Goal: Navigation & Orientation: Find specific page/section

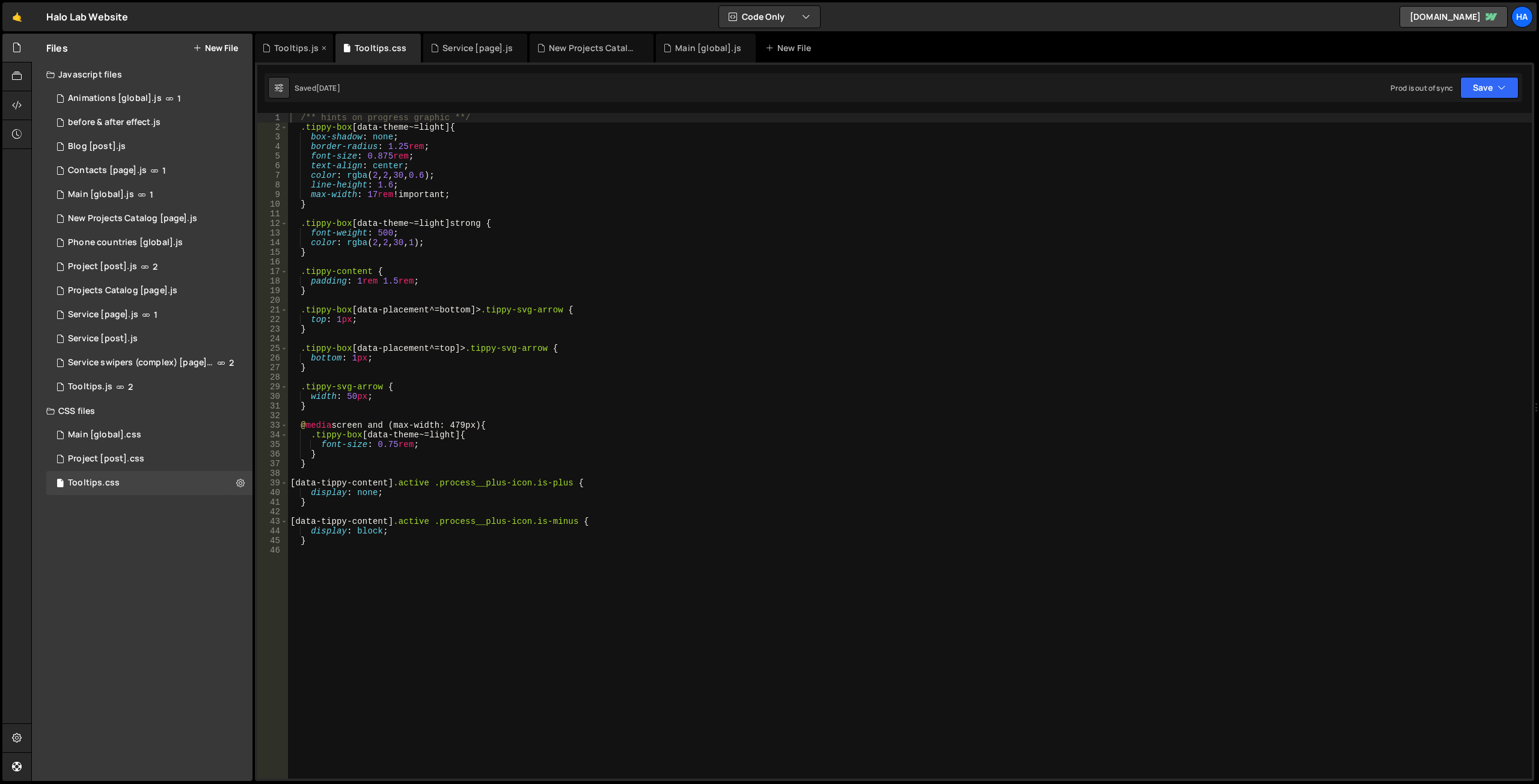
click at [295, 47] on div "Tooltips.js" at bounding box center [296, 48] width 45 height 12
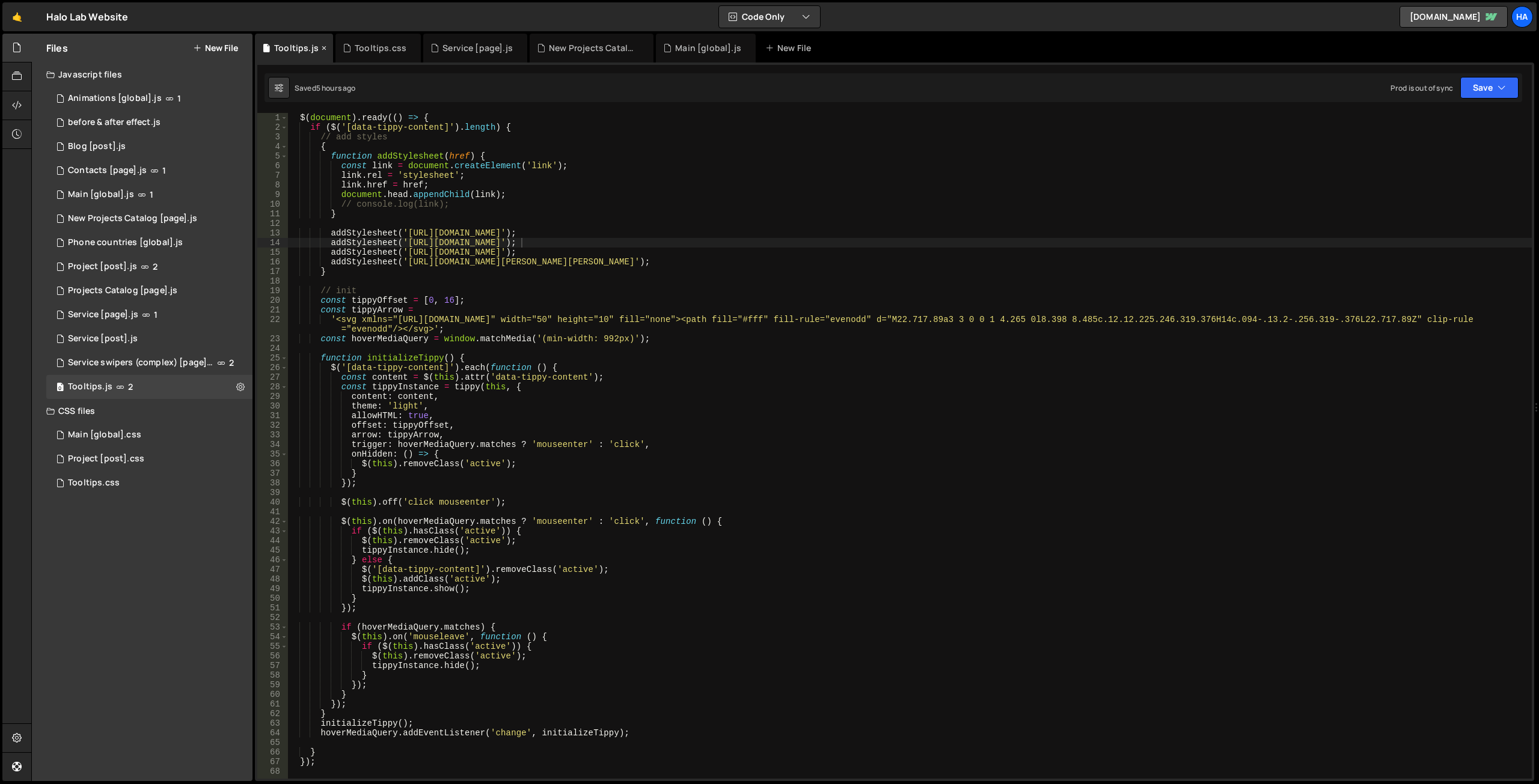
click at [322, 48] on icon at bounding box center [324, 48] width 9 height 12
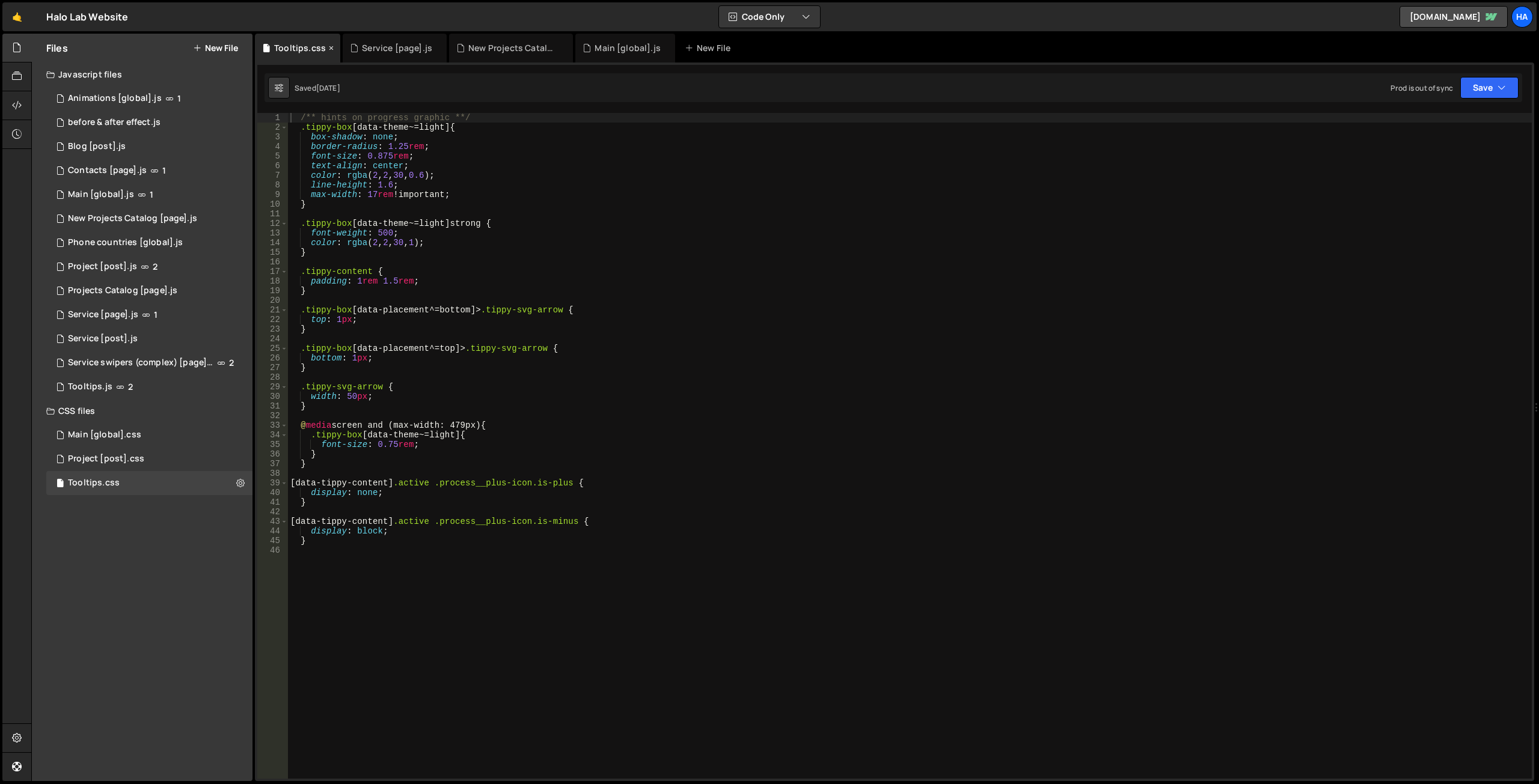
click at [329, 47] on icon at bounding box center [331, 48] width 9 height 12
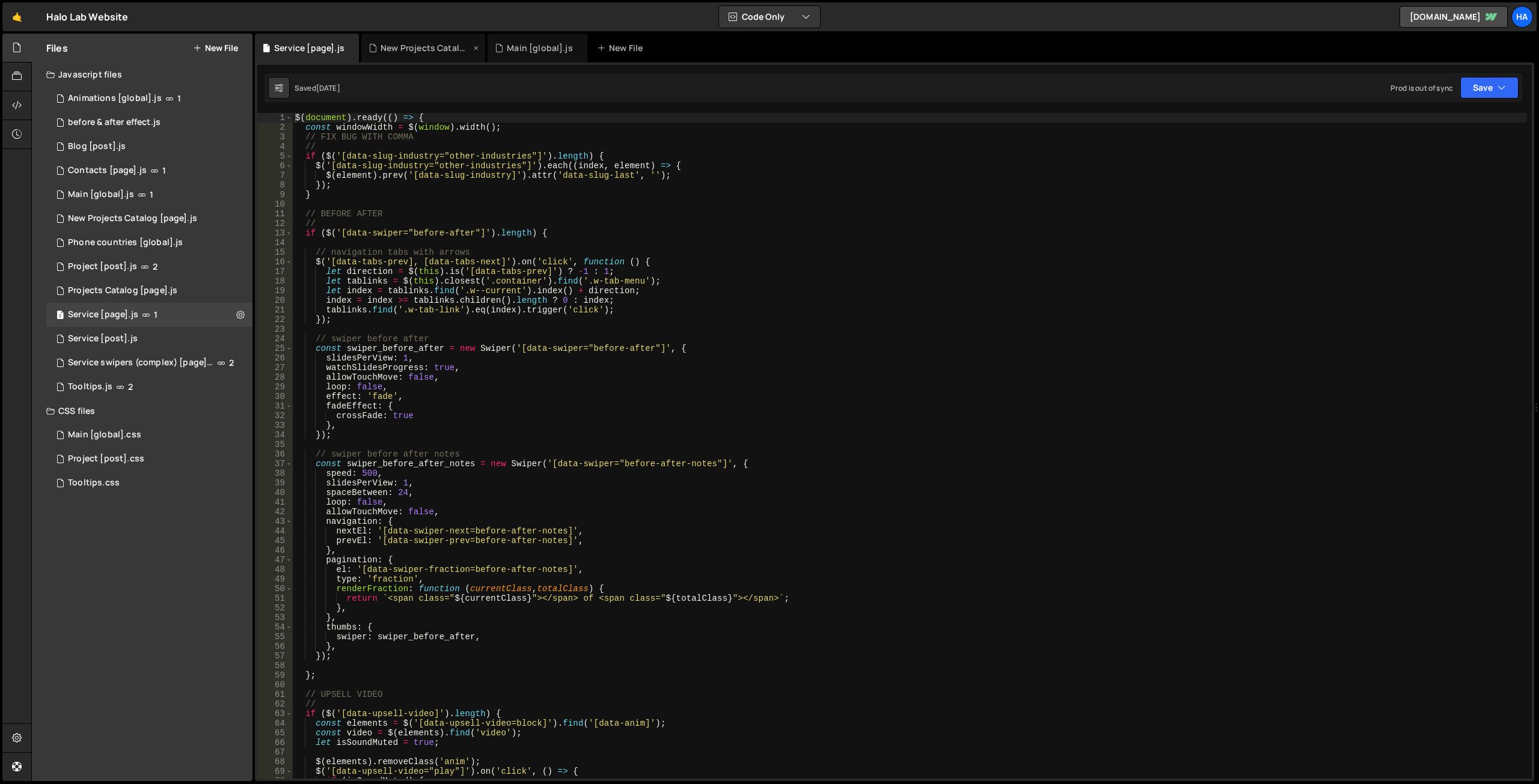
click at [403, 45] on div "New Projects Catalog [page].js" at bounding box center [425, 48] width 90 height 12
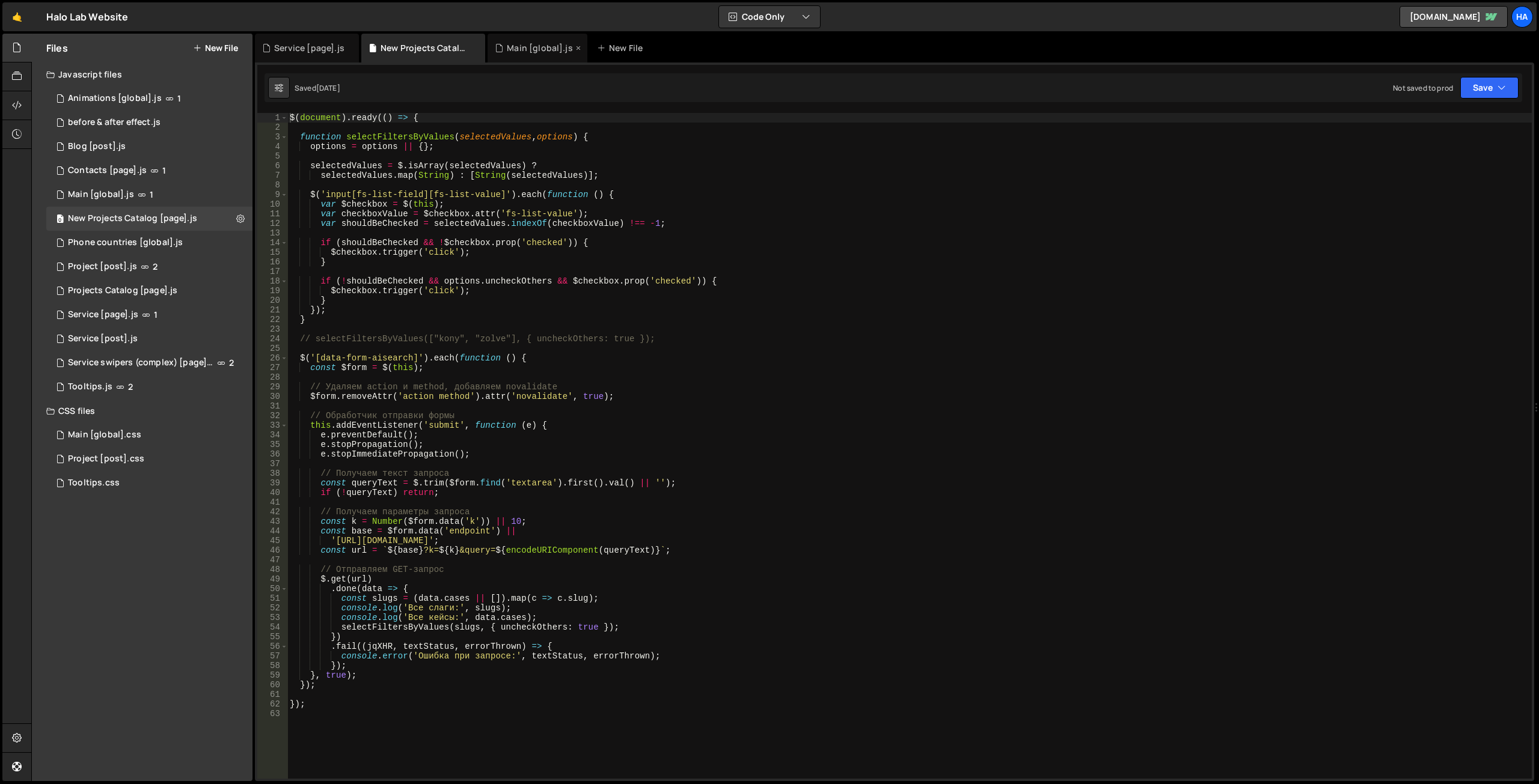
click at [519, 38] on div "Main [global].js" at bounding box center [537, 48] width 100 height 29
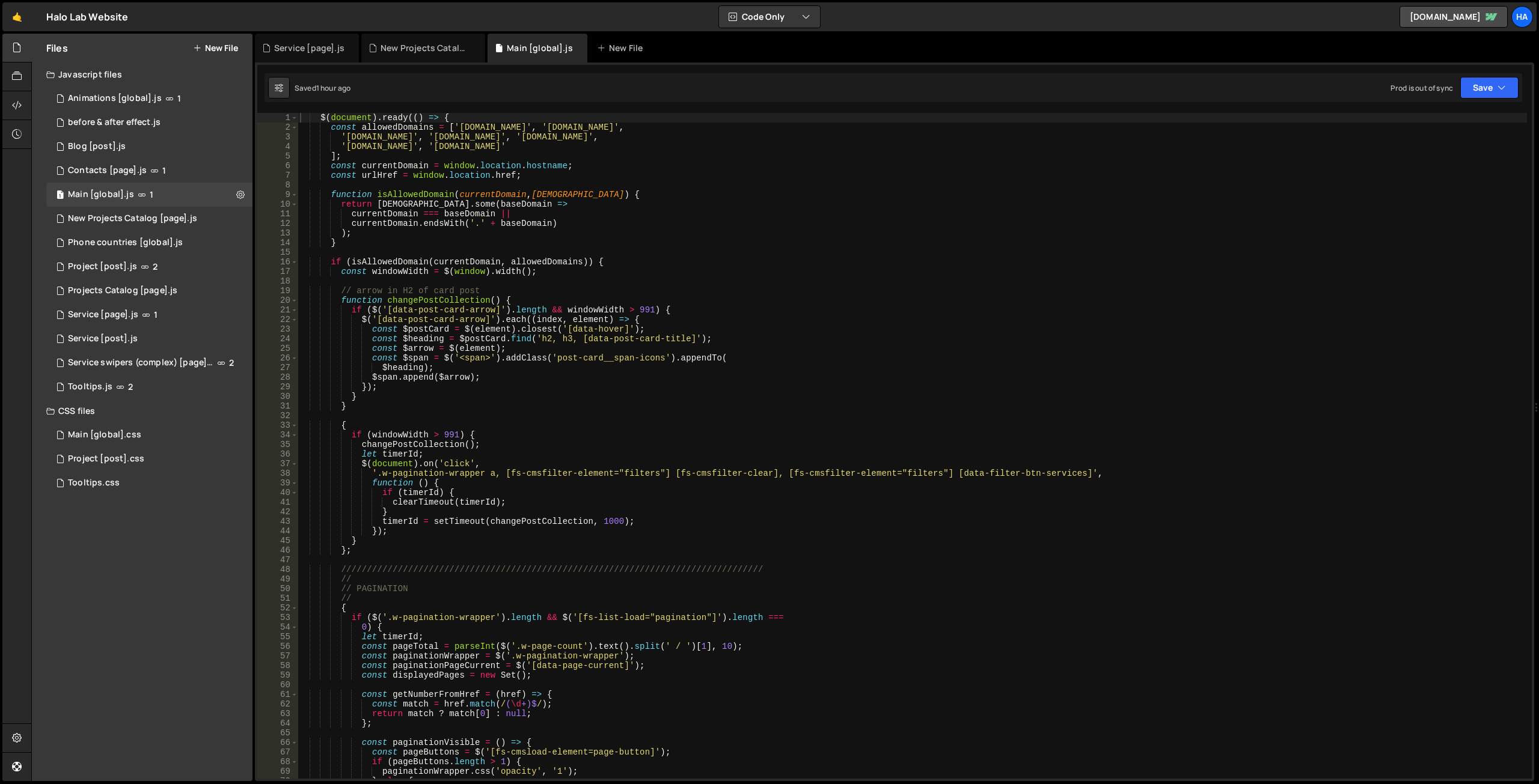
scroll to position [26446, 0]
click at [1513, 86] on button "Save" at bounding box center [1489, 88] width 58 height 22
click at [242, 190] on icon at bounding box center [240, 194] width 9 height 11
